Goal: Information Seeking & Learning: Learn about a topic

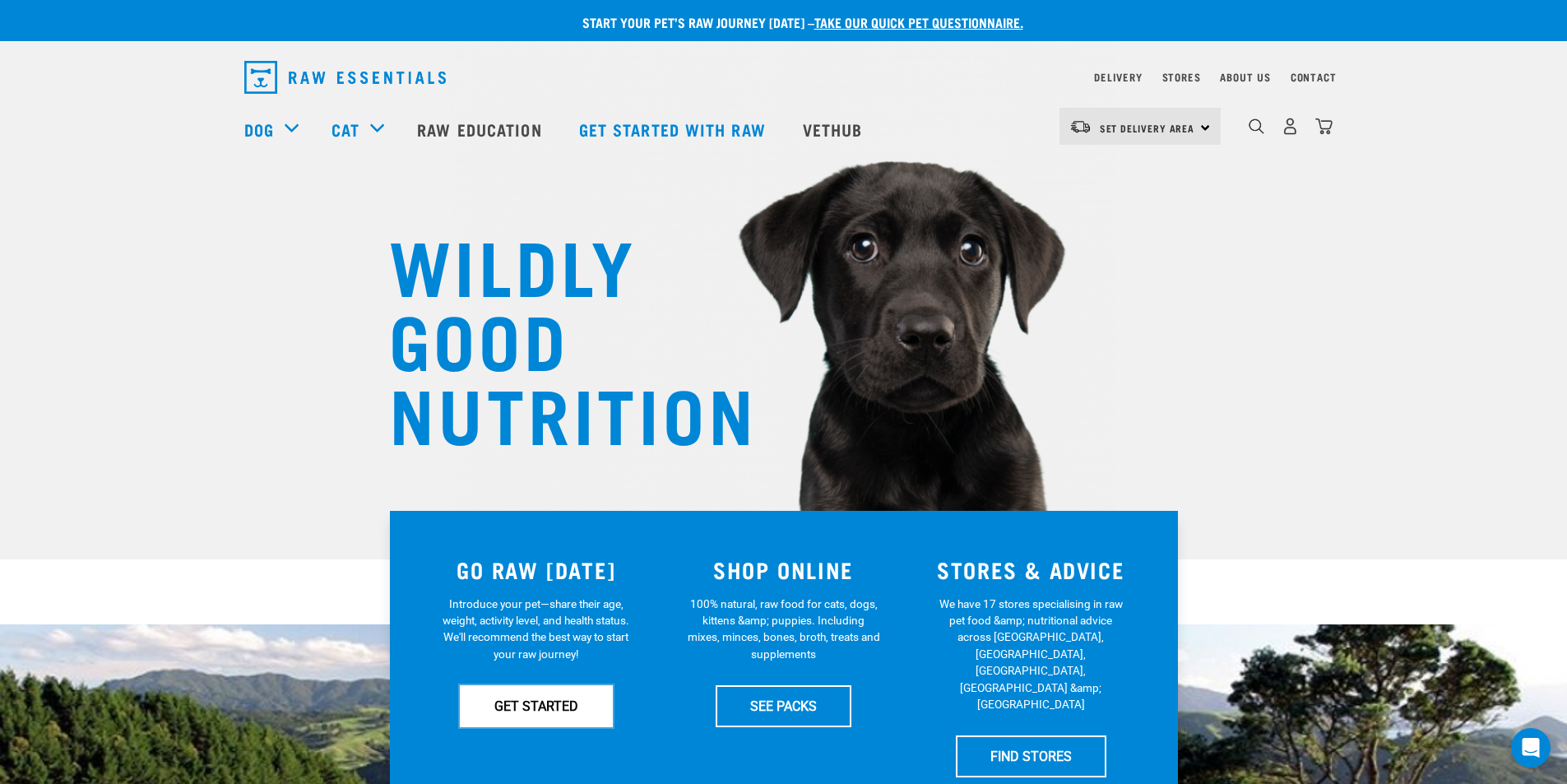
click at [563, 708] on link "GET STARTED" at bounding box center [536, 706] width 153 height 41
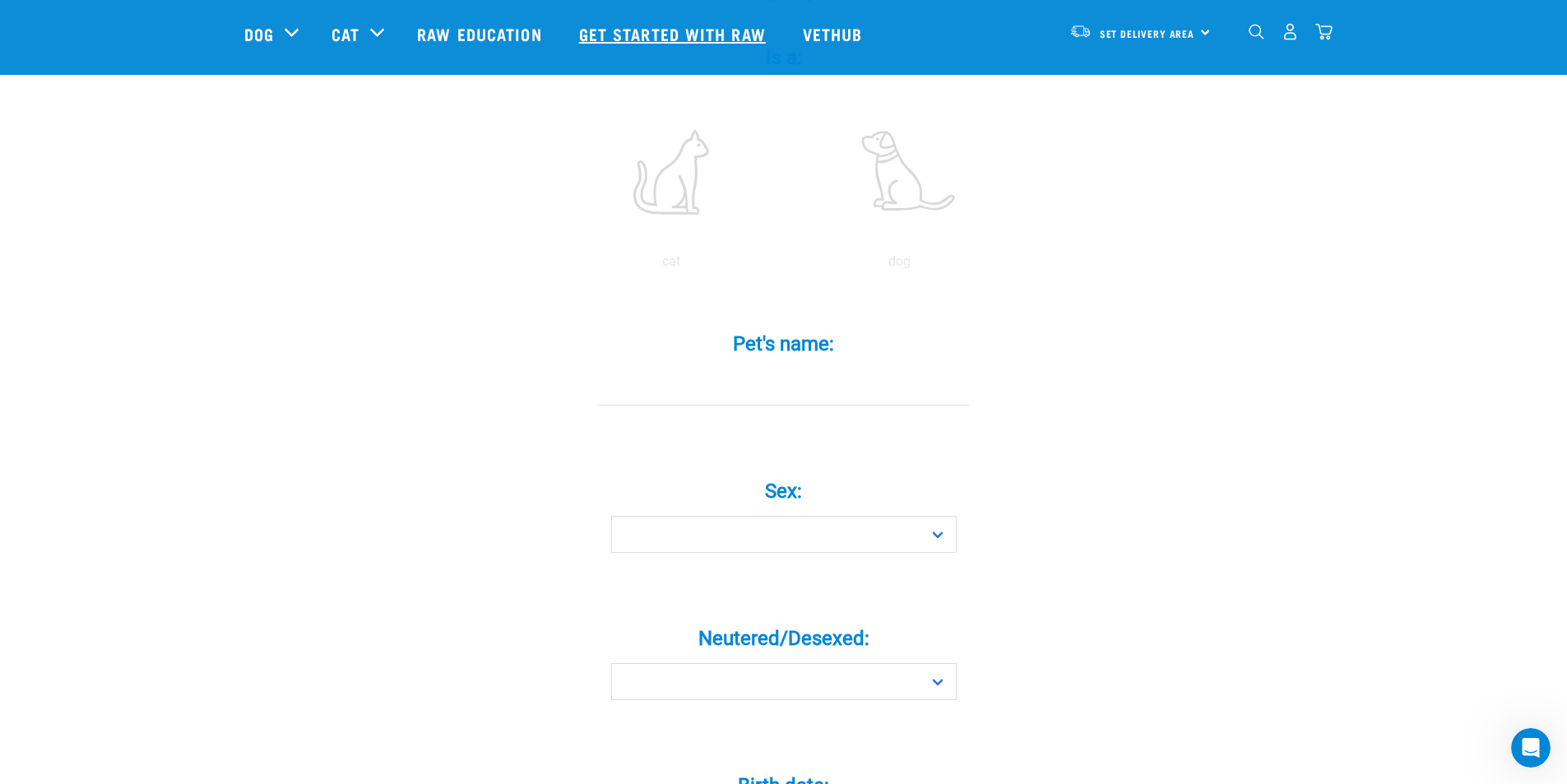
scroll to position [164, 0]
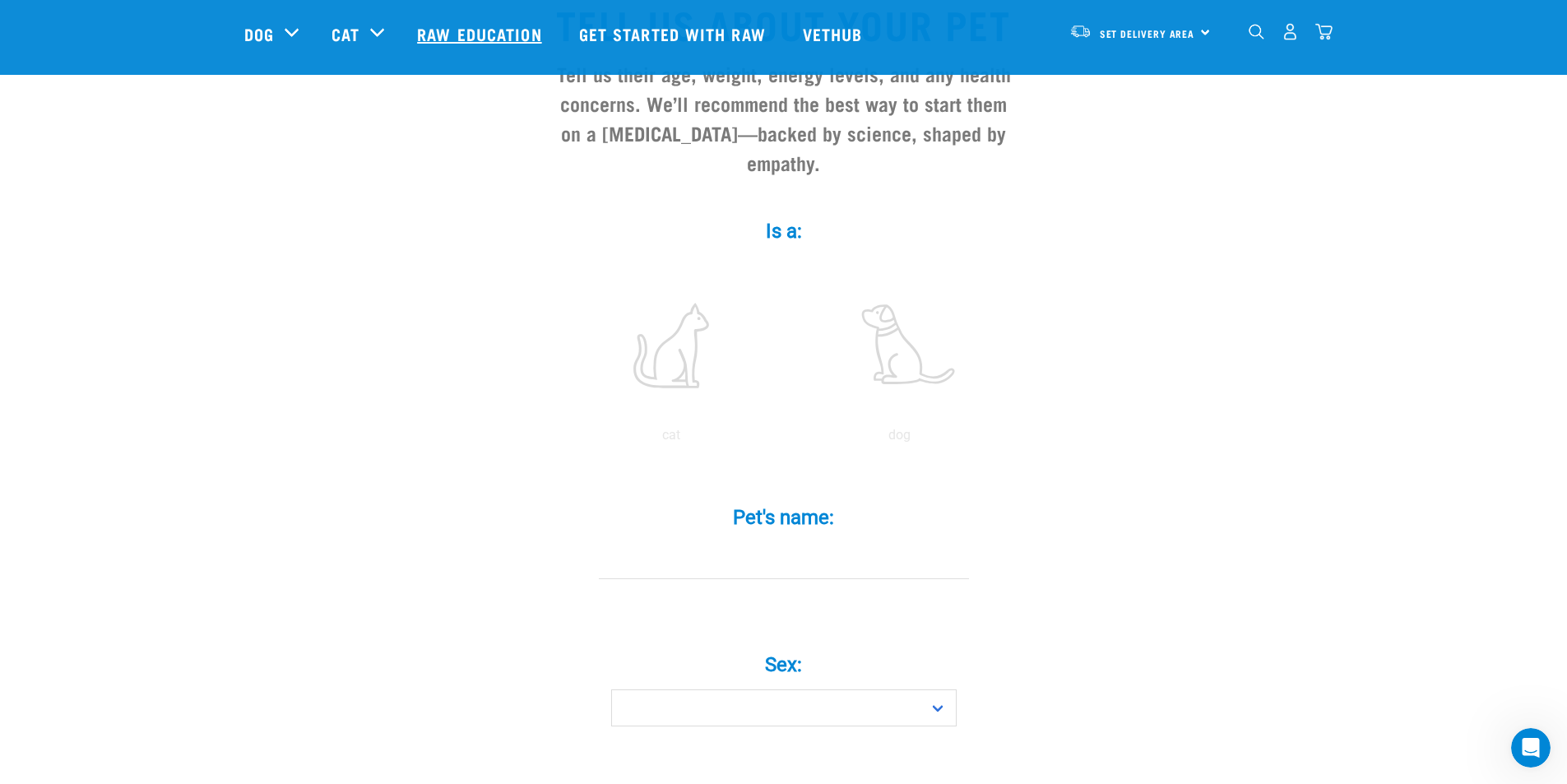
click at [516, 25] on link "Raw Education" at bounding box center [481, 34] width 161 height 66
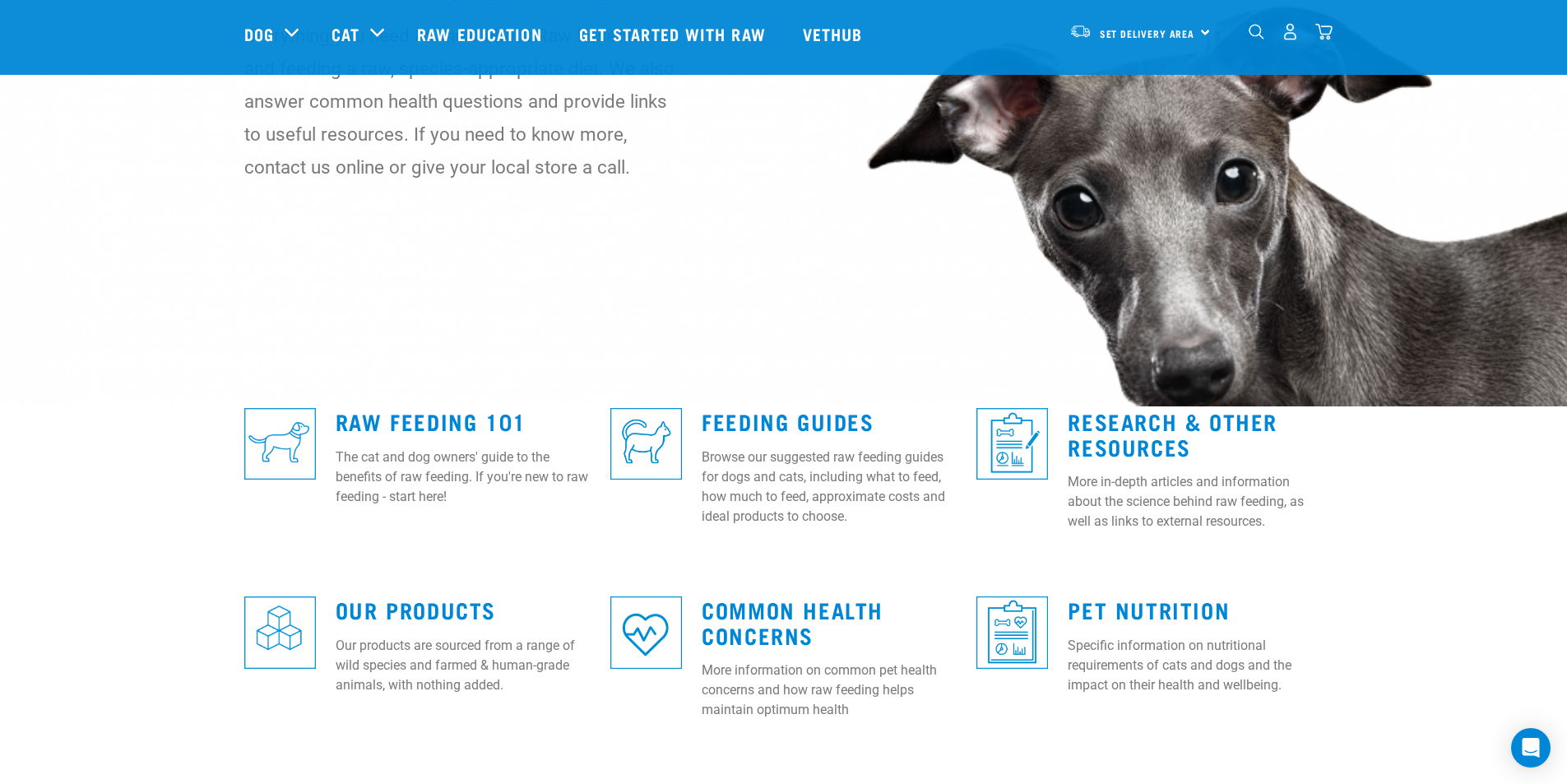
scroll to position [164, 0]
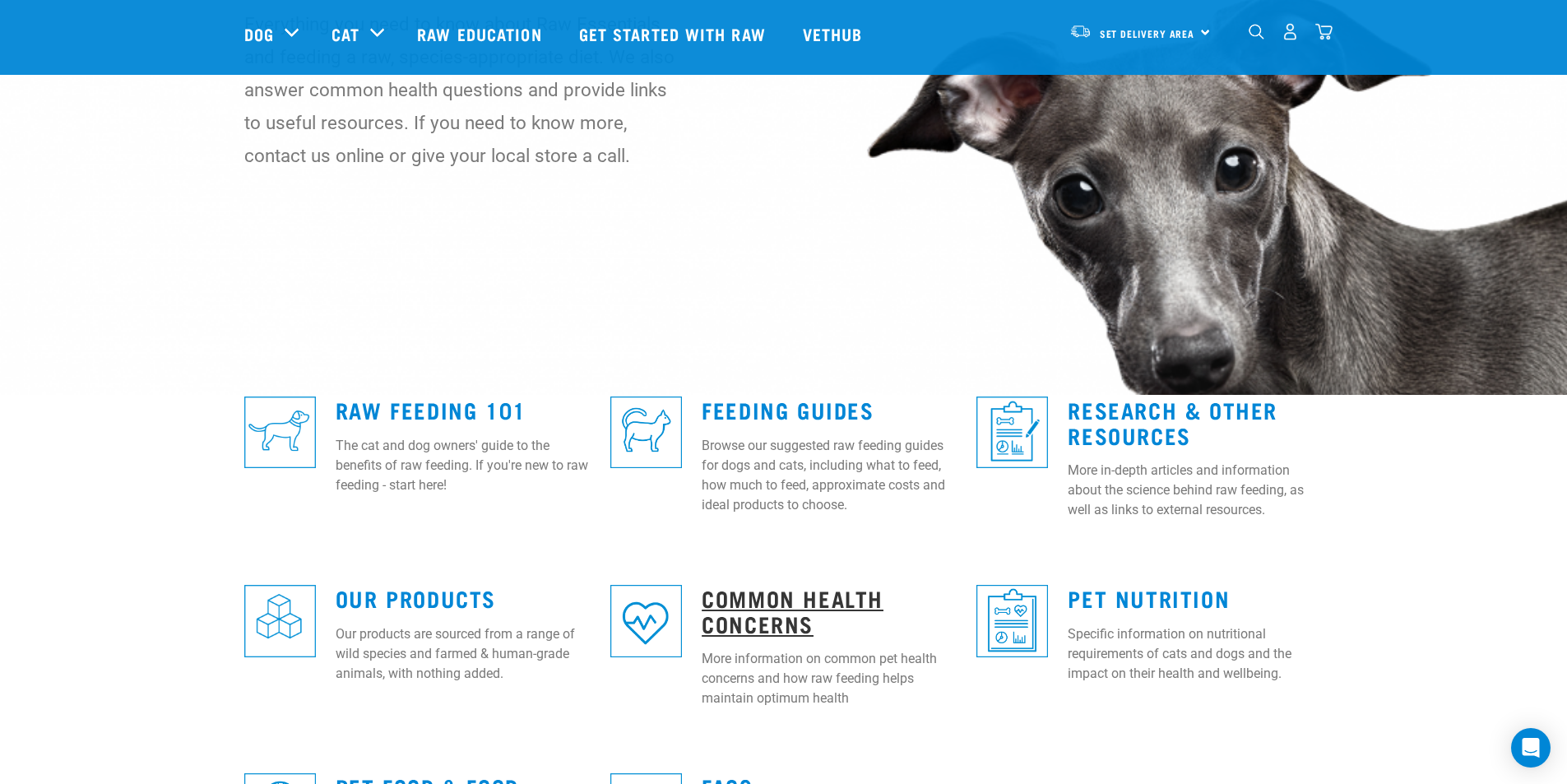
click at [775, 623] on link "Common Health Concerns" at bounding box center [792, 610] width 181 height 38
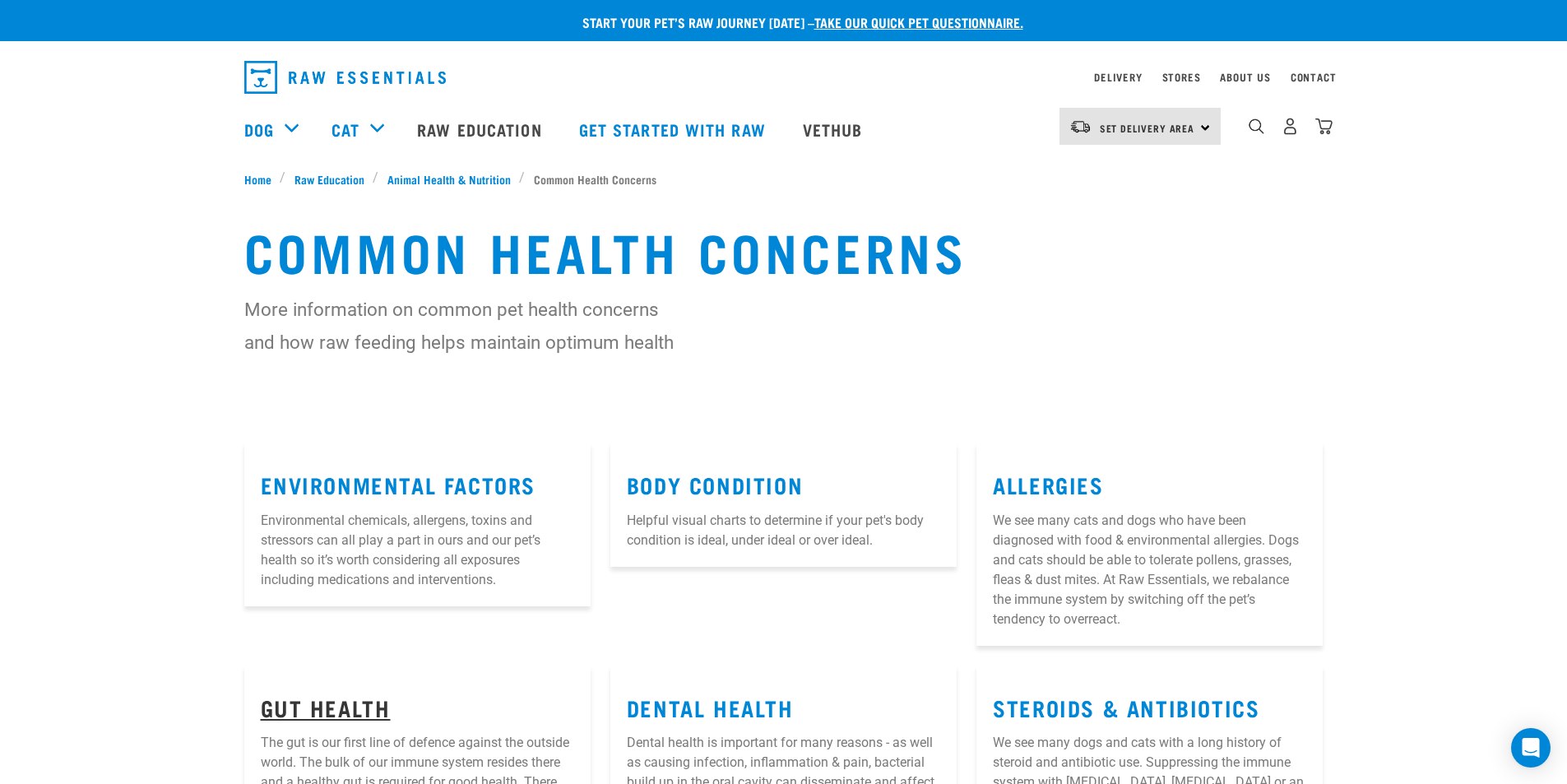
click at [377, 708] on link "Gut Health" at bounding box center [325, 707] width 130 height 12
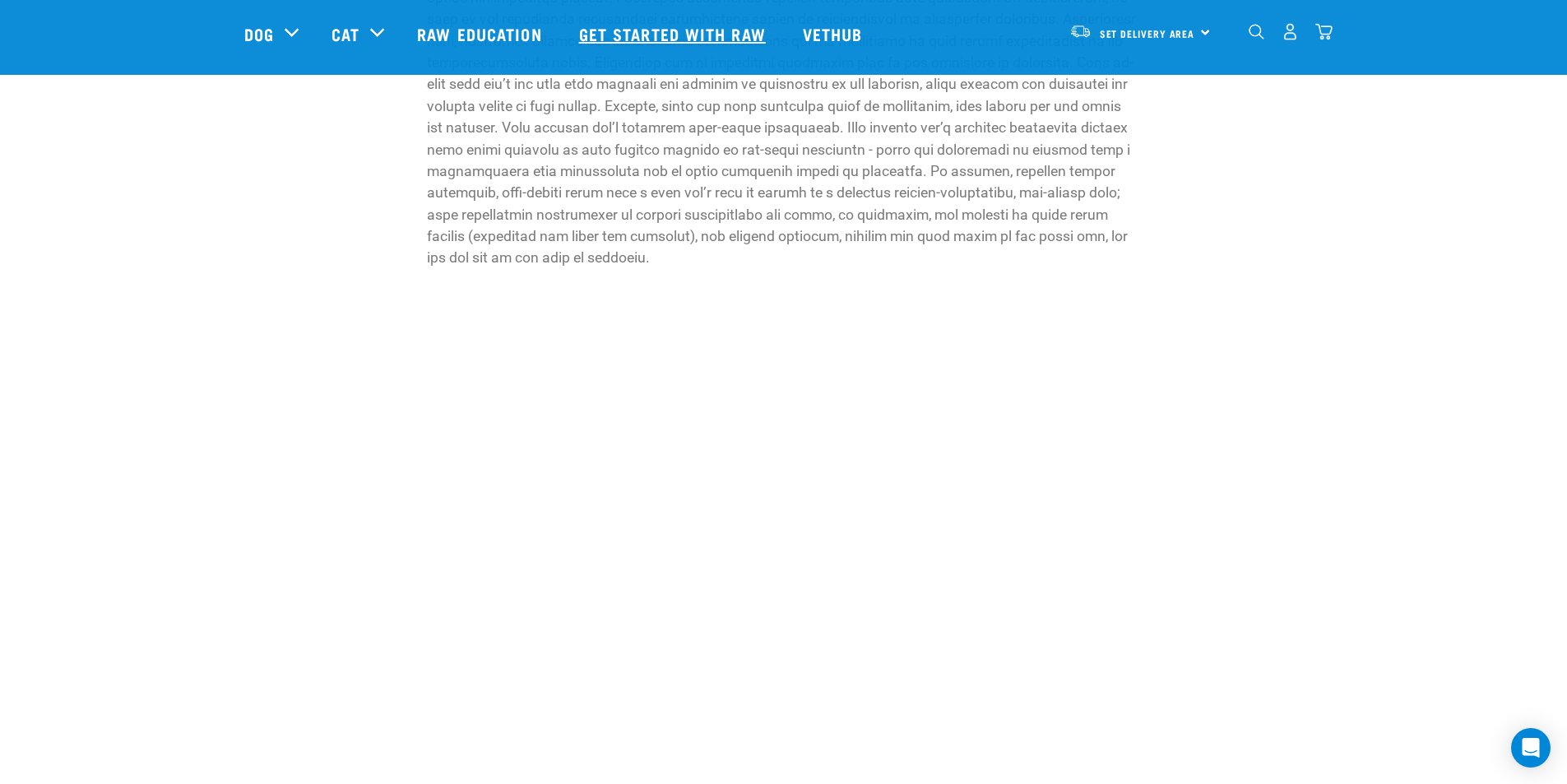
scroll to position [2220, 0]
